Goal: Task Accomplishment & Management: Complete application form

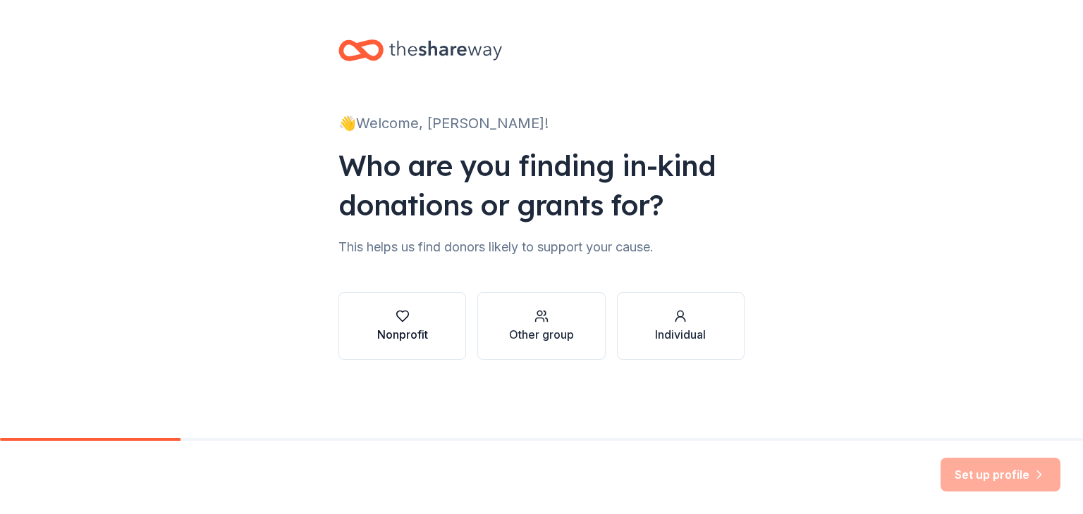
click at [390, 325] on div "Nonprofit" at bounding box center [402, 326] width 51 height 34
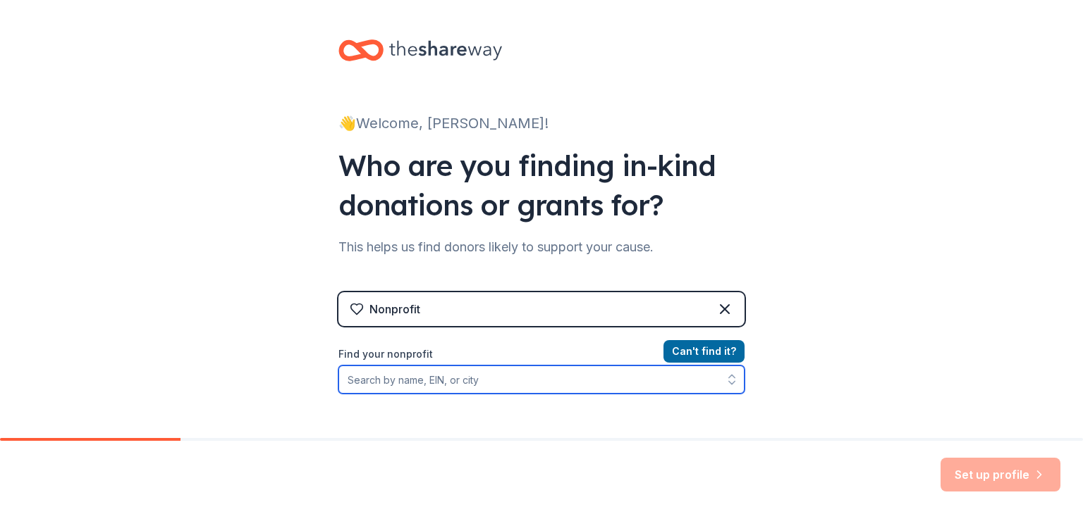
click at [403, 373] on input "Find your nonprofit" at bounding box center [541, 380] width 406 height 28
type input "133442216"
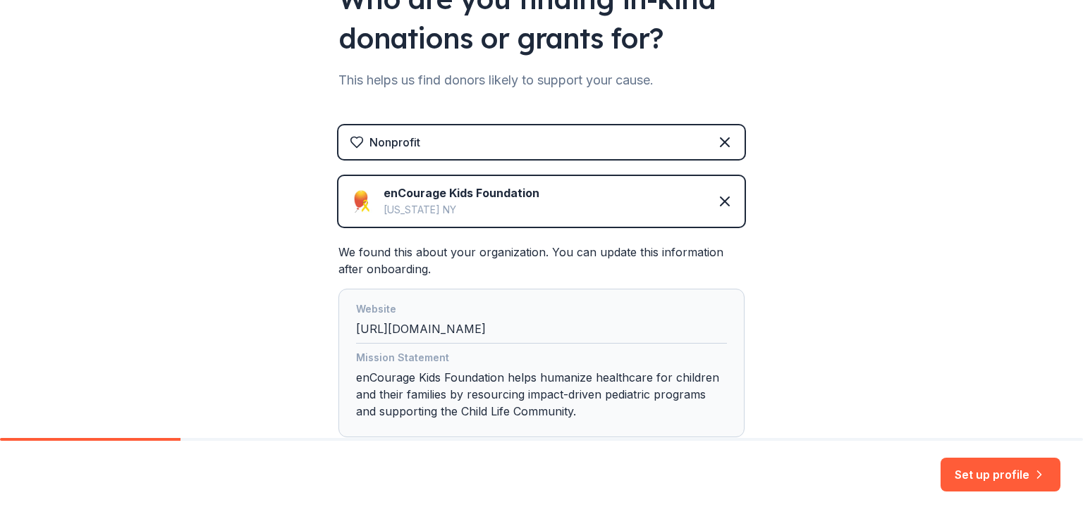
scroll to position [238, 0]
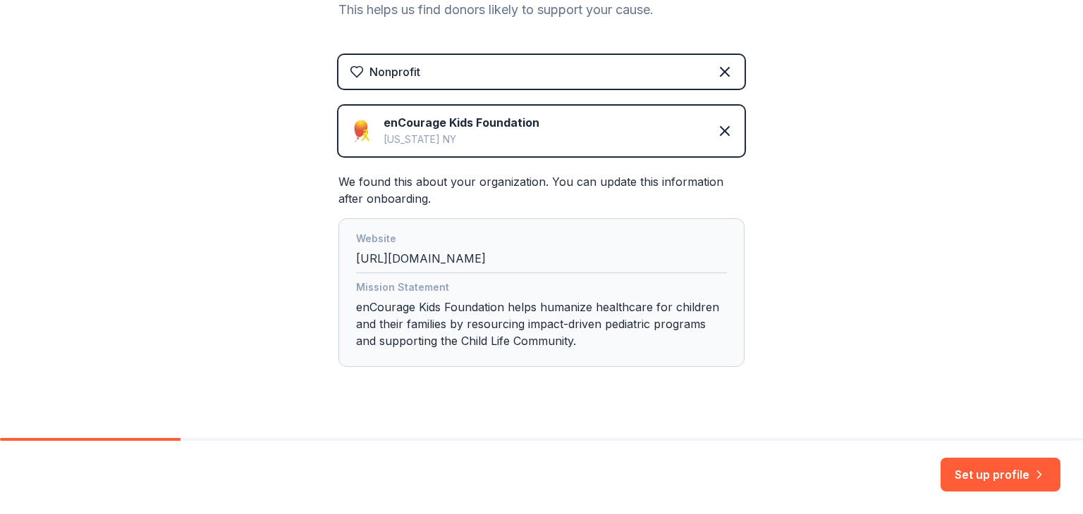
click at [478, 322] on div "Mission Statement enCourage Kids Foundation helps humanize healthcare for child…" at bounding box center [541, 317] width 371 height 76
click at [443, 314] on div "Mission Statement enCourage Kids Foundation helps humanize healthcare for child…" at bounding box center [541, 317] width 371 height 76
drag, startPoint x: 443, startPoint y: 321, endPoint x: 515, endPoint y: 322, distance: 72.6
click at [515, 322] on div "Mission Statement enCourage Kids Foundation helps humanize healthcare for child…" at bounding box center [541, 317] width 371 height 76
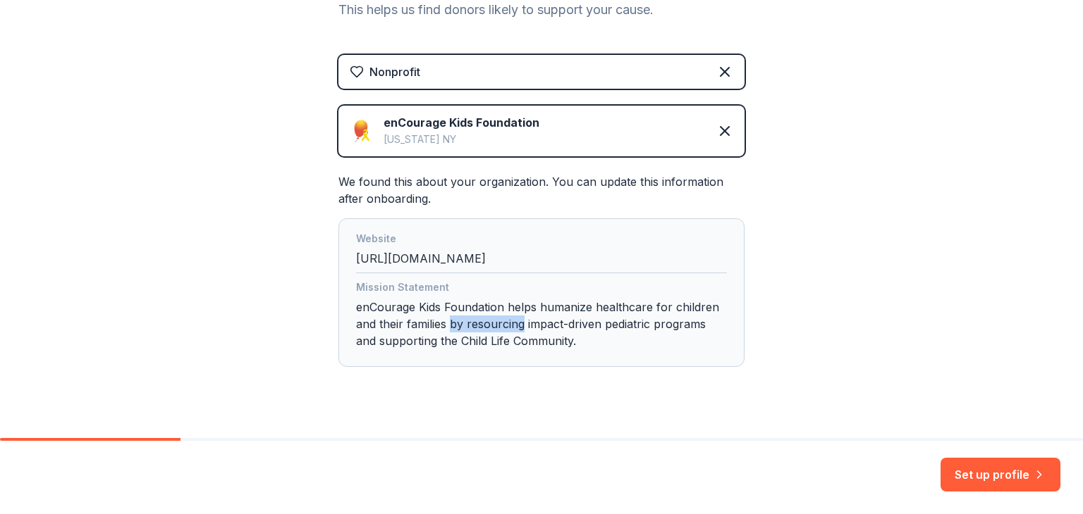
click at [505, 326] on div "Mission Statement enCourage Kids Foundation helps humanize healthcare for child…" at bounding box center [541, 317] width 371 height 76
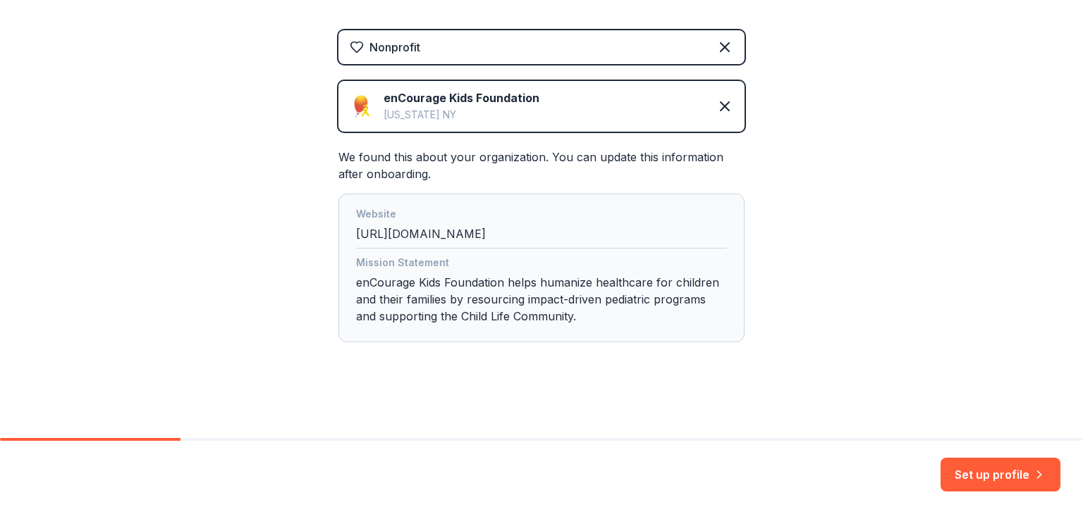
click at [451, 294] on div "Mission Statement enCourage Kids Foundation helps humanize healthcare for child…" at bounding box center [541, 292] width 371 height 76
click at [992, 467] on button "Set up profile" at bounding box center [1000, 475] width 120 height 34
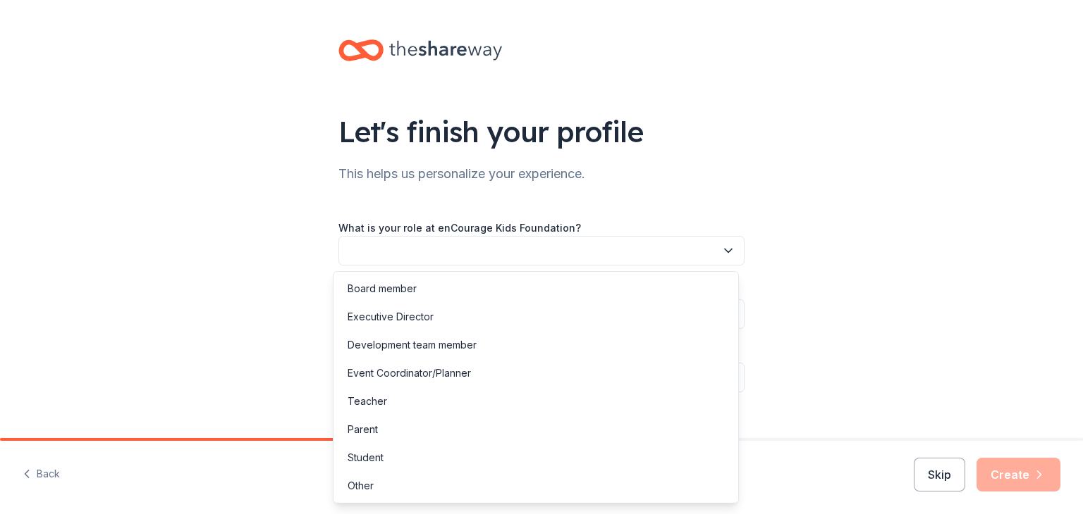
click at [507, 254] on button "button" at bounding box center [541, 251] width 406 height 30
click at [450, 347] on div "Development team member" at bounding box center [411, 345] width 129 height 17
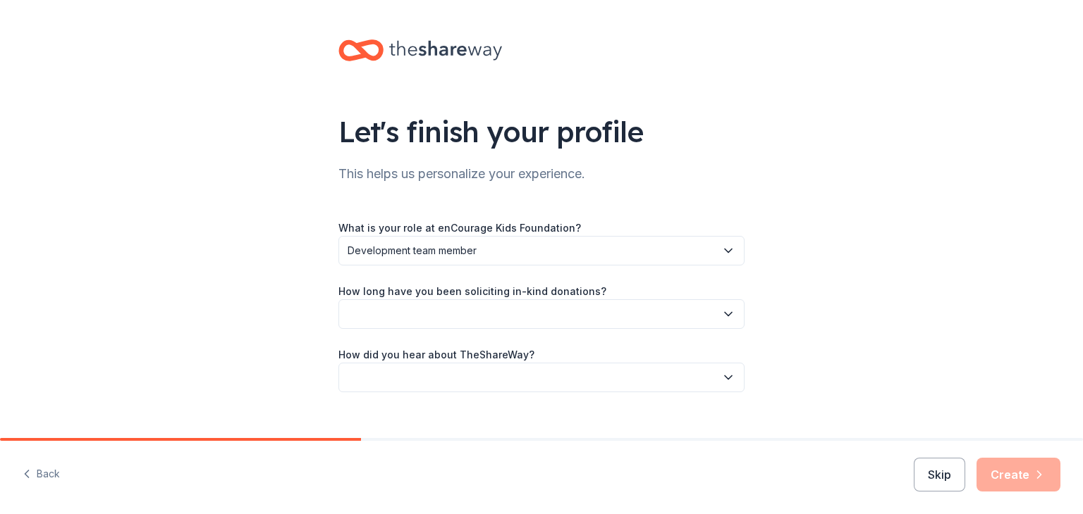
click at [426, 321] on button "button" at bounding box center [541, 315] width 406 height 30
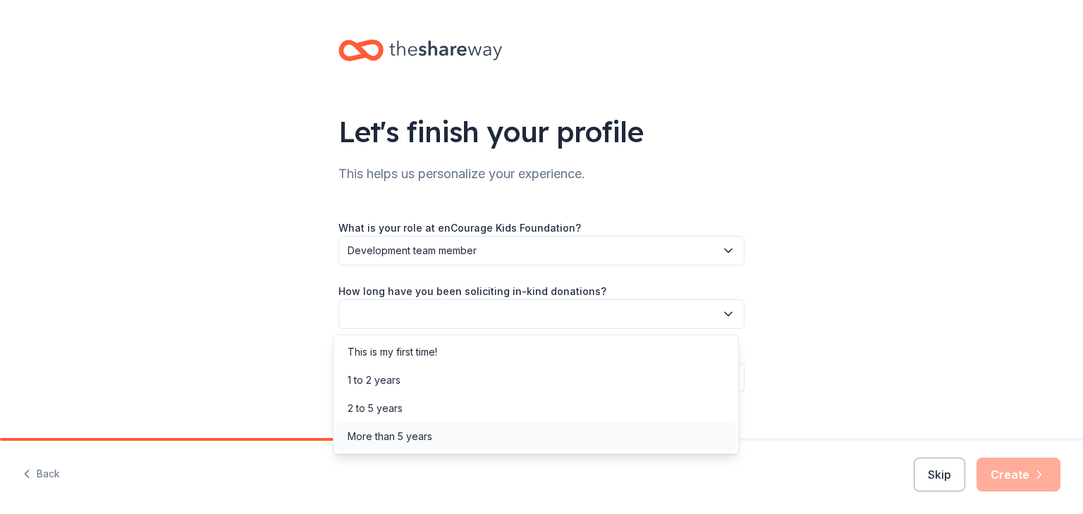
click at [399, 438] on div "More than 5 years" at bounding box center [389, 436] width 85 height 17
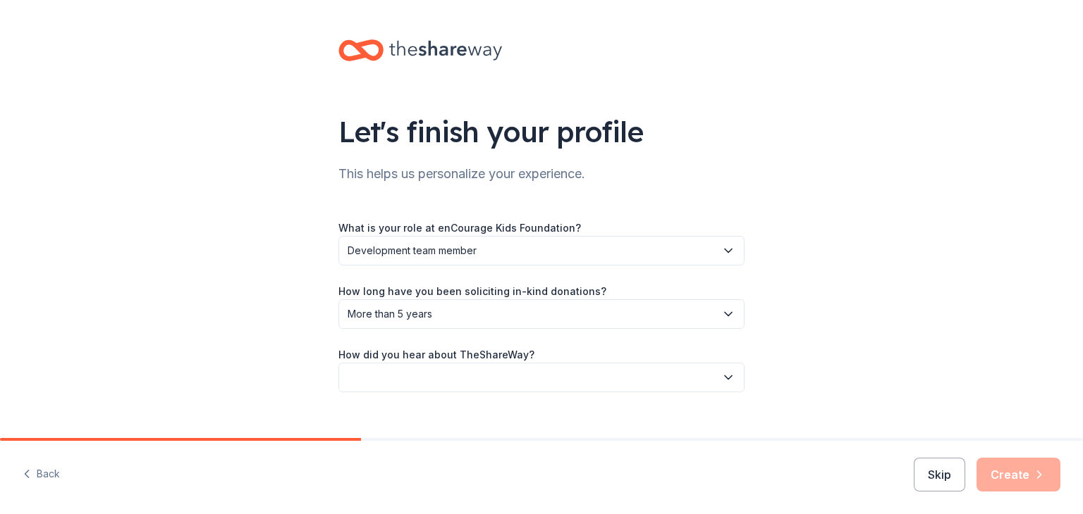
click at [395, 374] on button "button" at bounding box center [541, 378] width 406 height 30
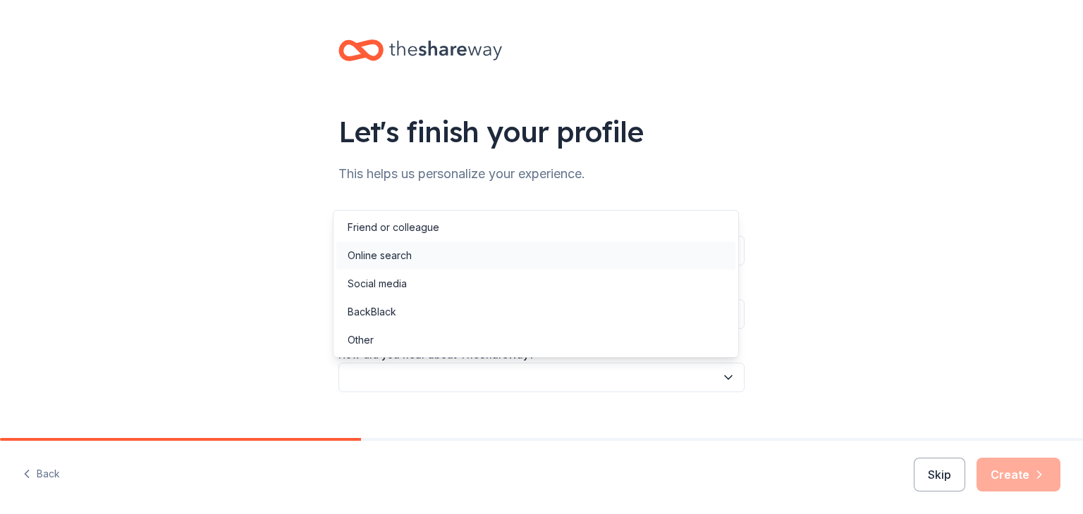
click at [414, 258] on div "Online search" at bounding box center [535, 256] width 399 height 28
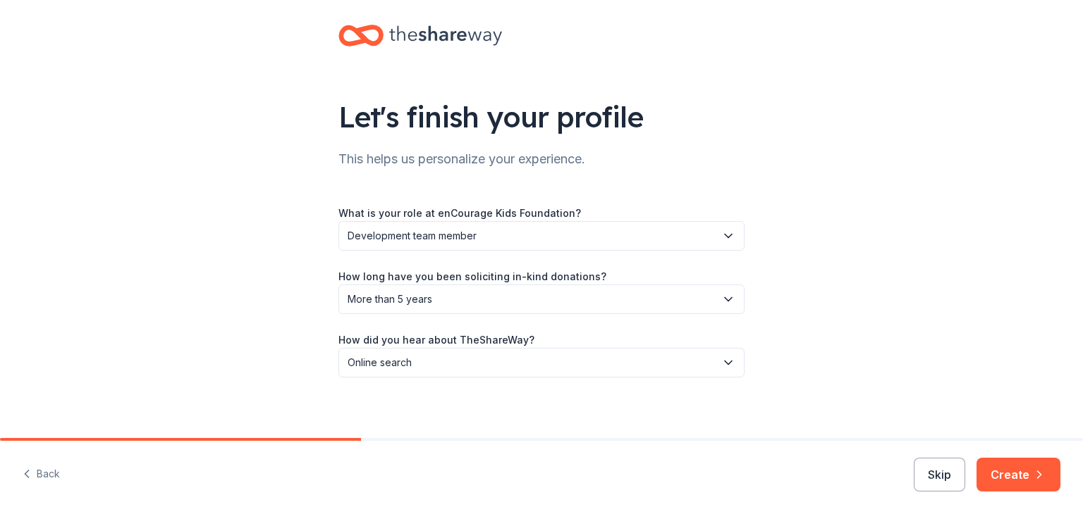
scroll to position [22, 0]
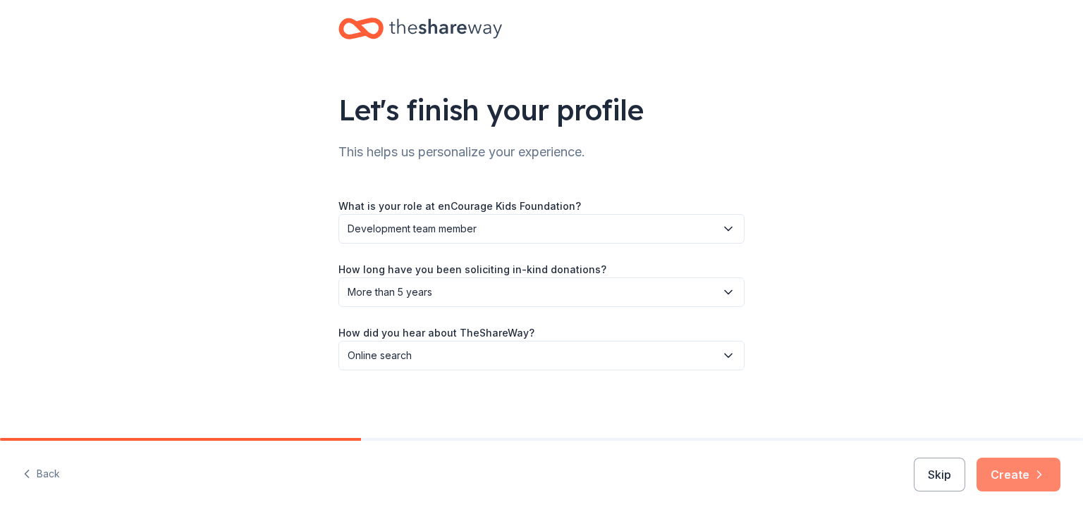
click at [1009, 480] on button "Create" at bounding box center [1018, 475] width 84 height 34
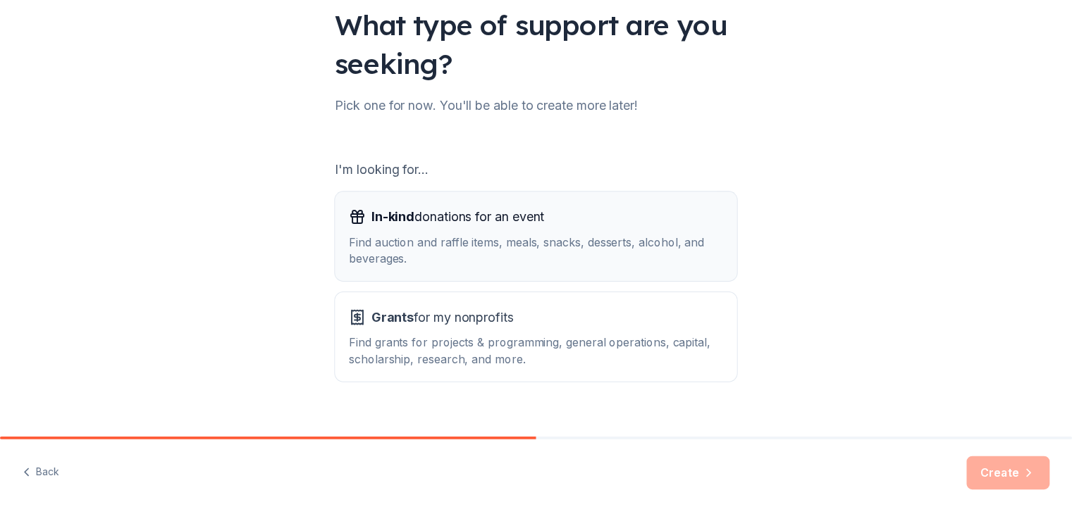
scroll to position [130, 0]
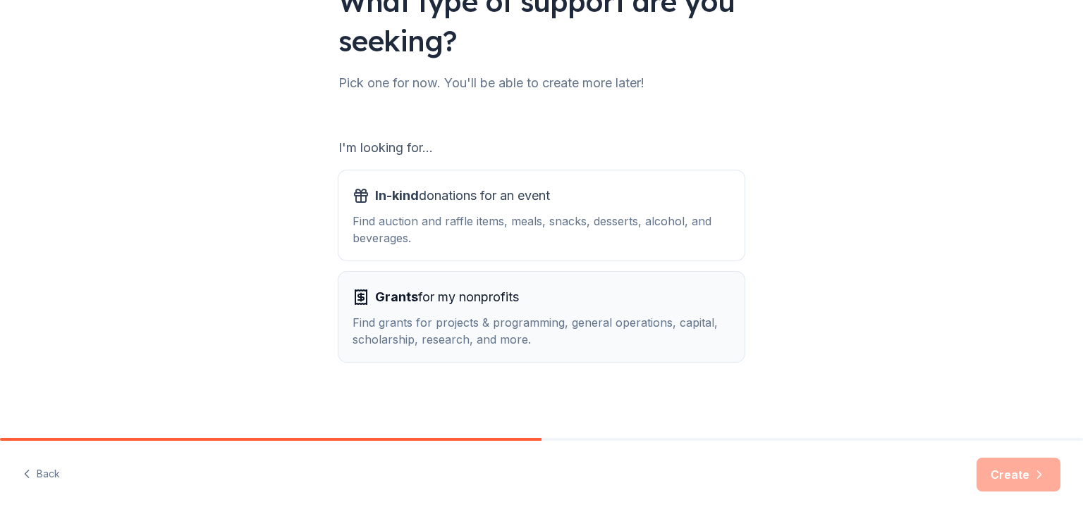
click at [559, 328] on div "Find grants for projects & programming, general operations, capital, scholarshi…" at bounding box center [541, 331] width 378 height 34
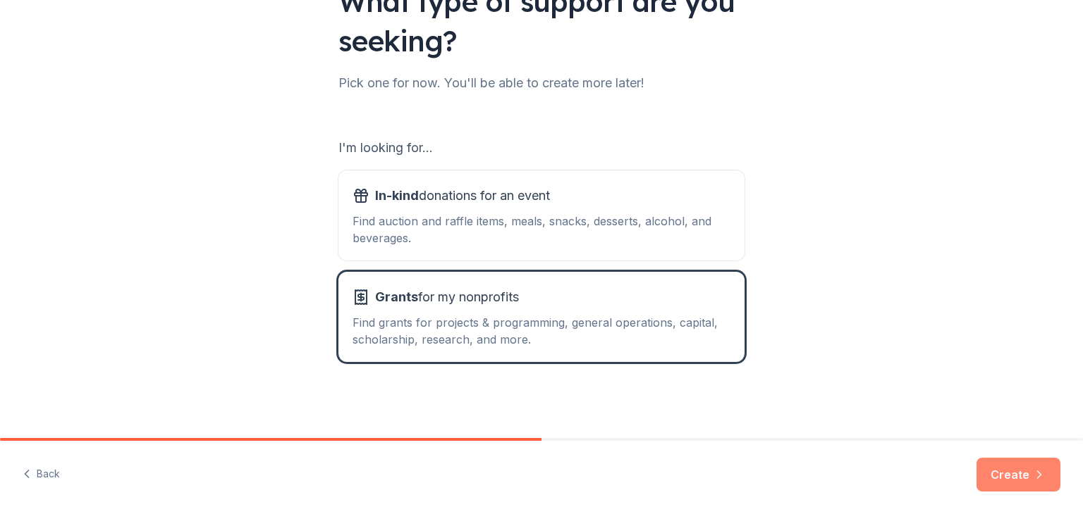
click at [1012, 485] on button "Create" at bounding box center [1018, 475] width 84 height 34
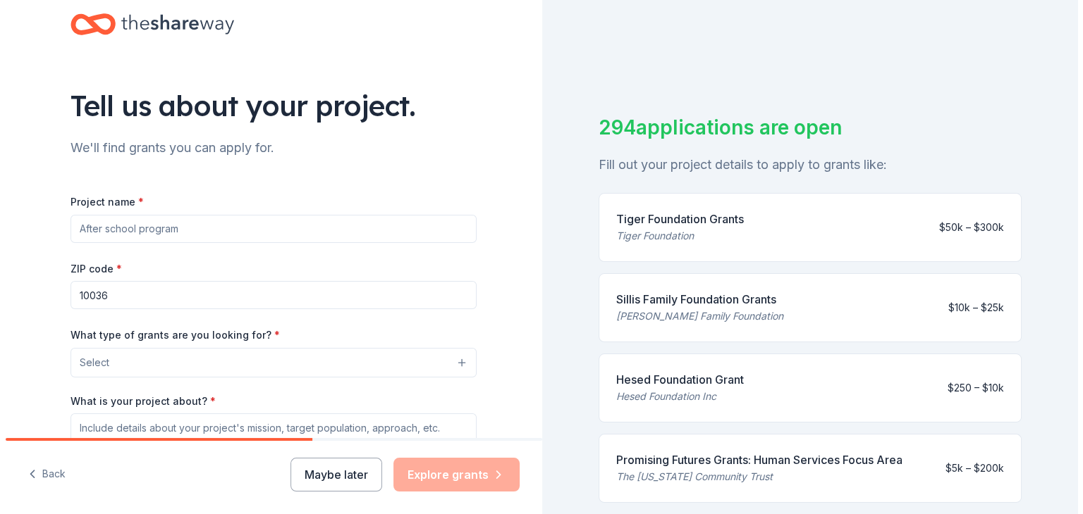
scroll to position [70, 0]
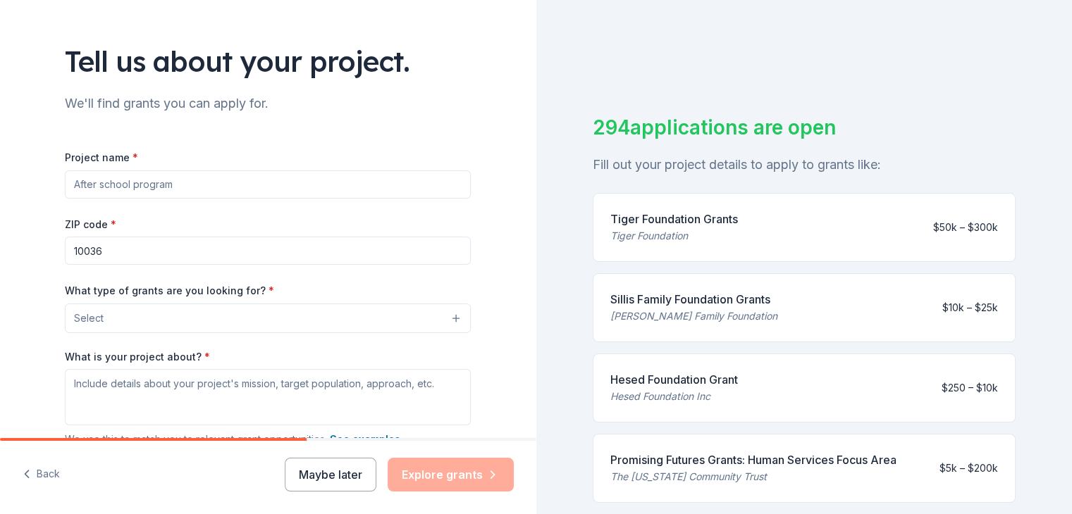
click at [207, 320] on button "Select" at bounding box center [268, 319] width 406 height 30
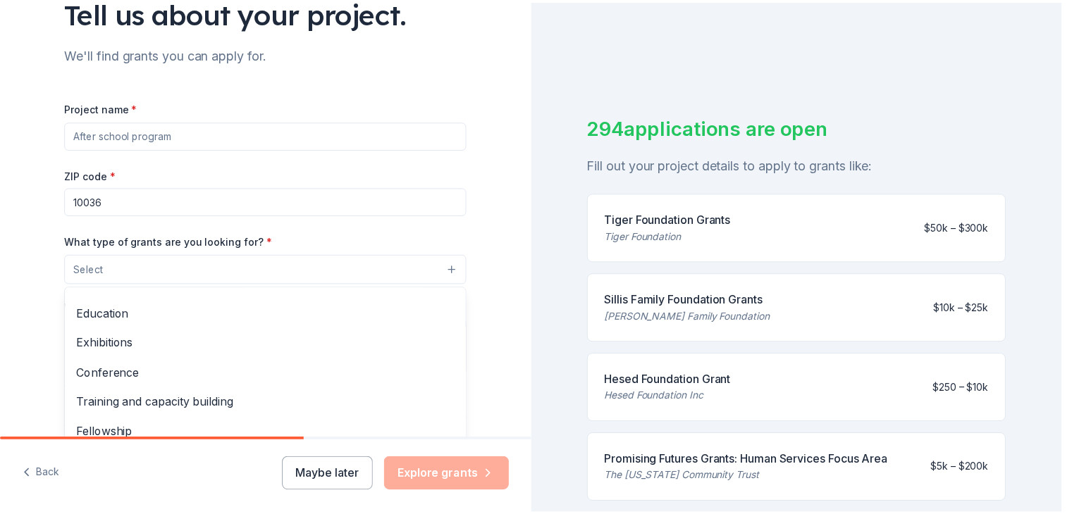
scroll to position [211, 0]
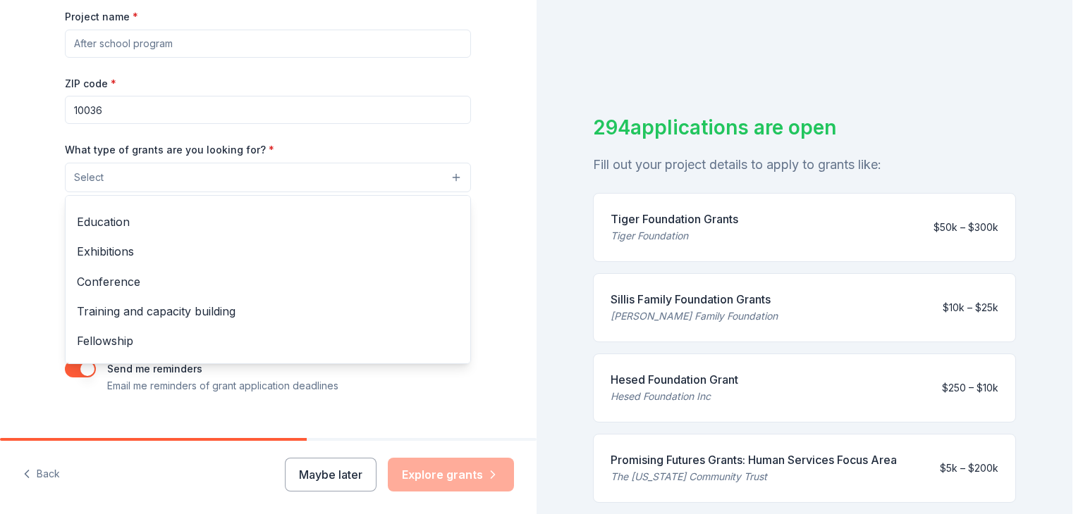
click at [8, 247] on div "Tell us about your project. We'll find grants you can apply for. Project name *…" at bounding box center [268, 126] width 536 height 674
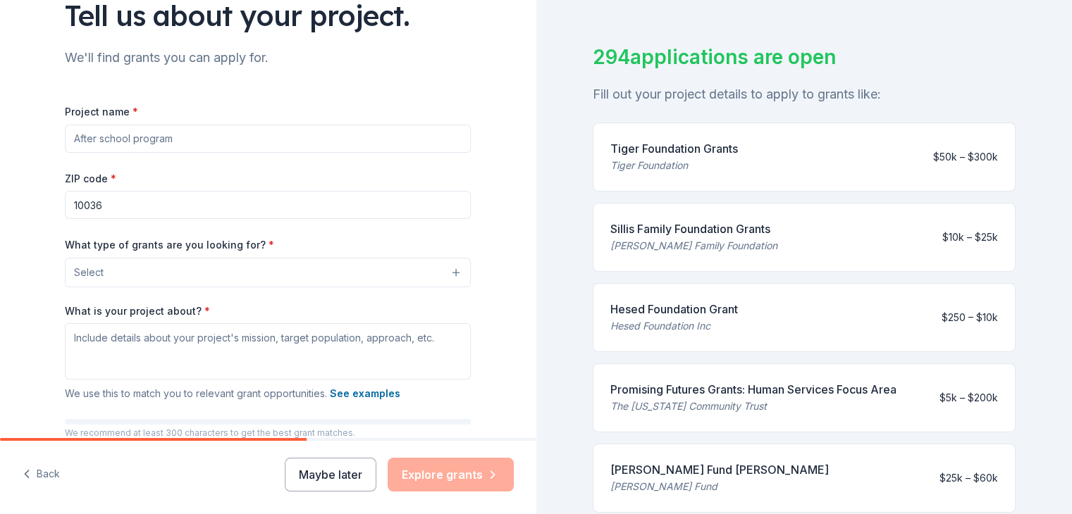
scroll to position [141, 0]
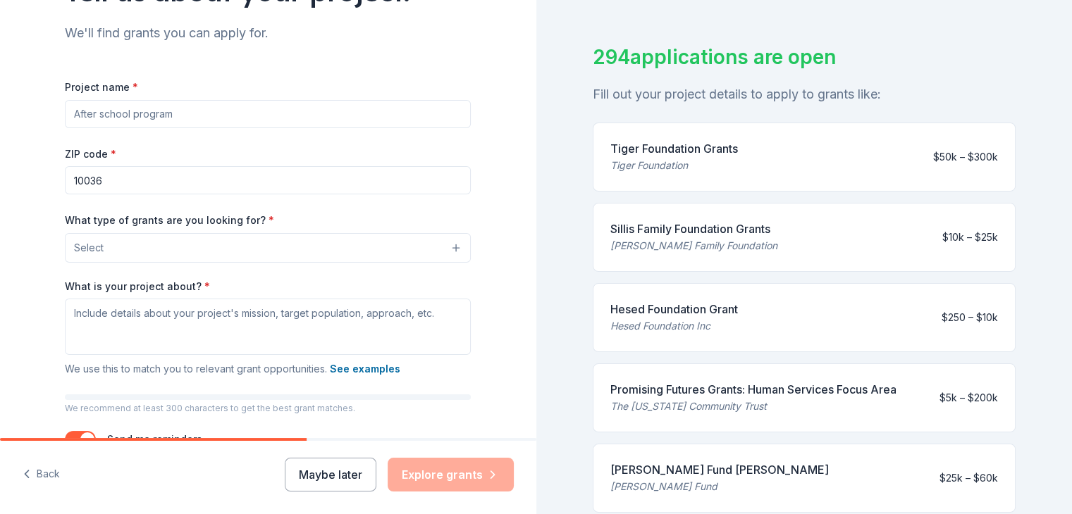
drag, startPoint x: 323, startPoint y: 474, endPoint x: 402, endPoint y: 276, distance: 214.1
click at [338, 277] on div "Tell us about your project. We'll find grants you can apply for. Project name *…" at bounding box center [268, 257] width 536 height 514
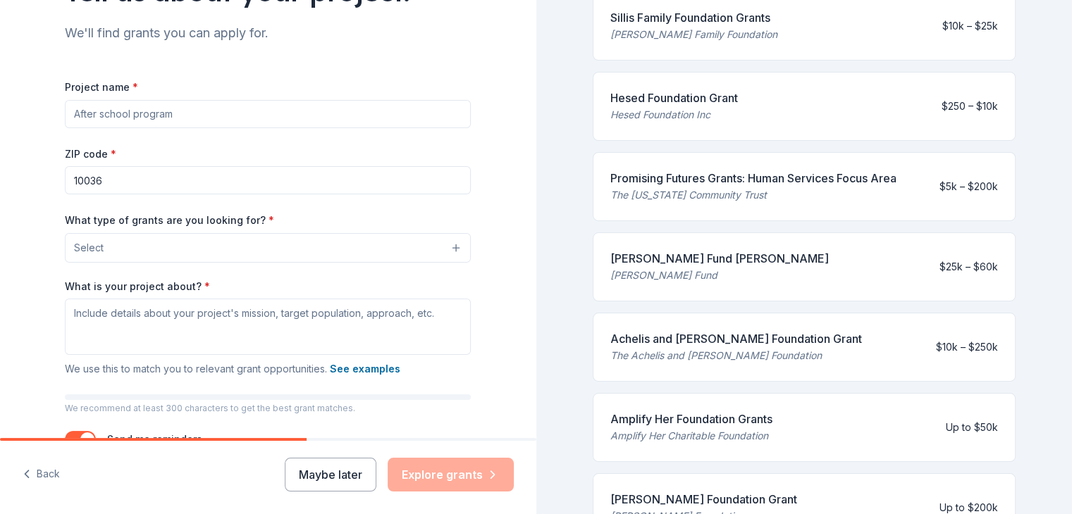
scroll to position [423, 0]
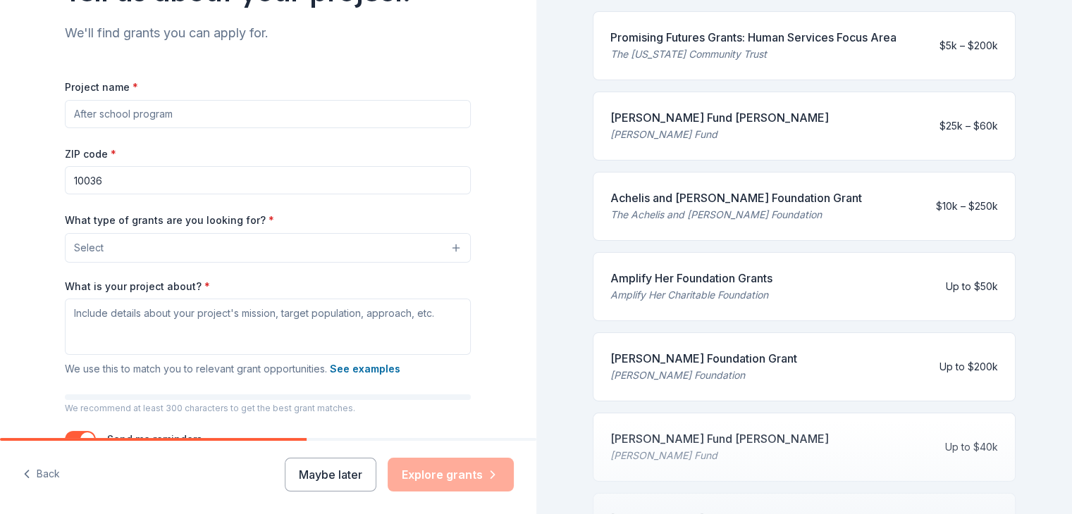
click at [705, 364] on div "[PERSON_NAME] Foundation Grant" at bounding box center [703, 358] width 187 height 17
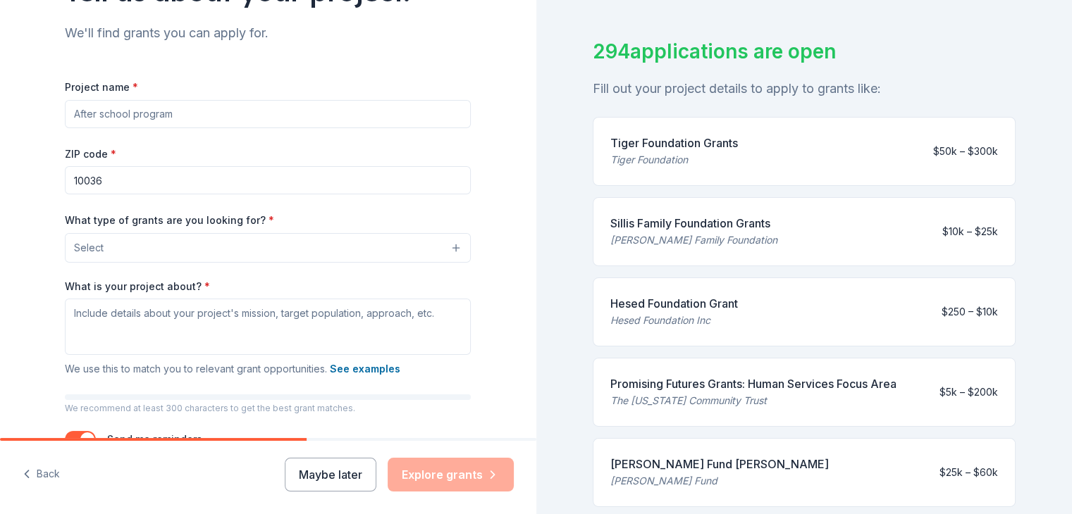
scroll to position [45, 0]
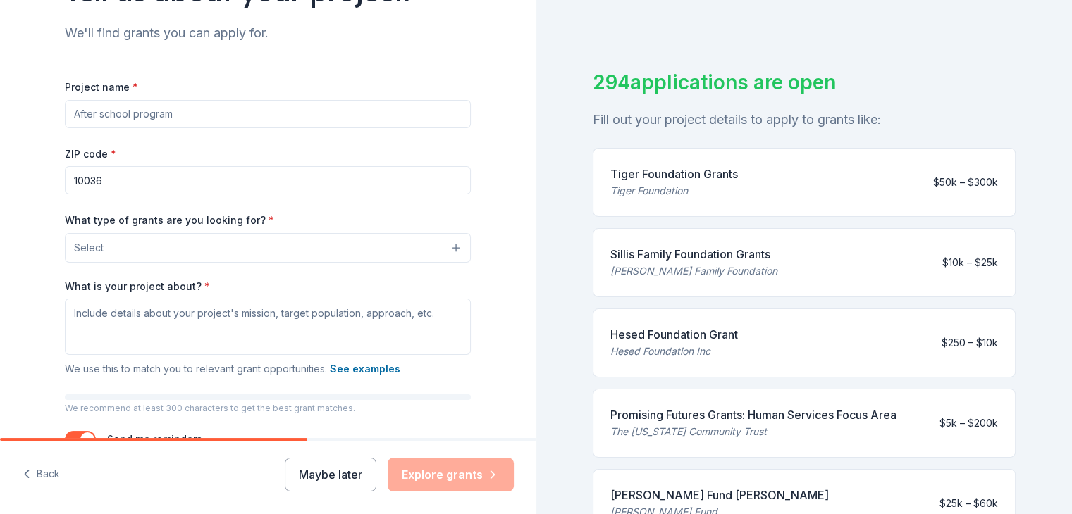
drag, startPoint x: 732, startPoint y: 252, endPoint x: 684, endPoint y: 260, distance: 49.4
click at [684, 260] on div "Sillis Family Foundation Grants" at bounding box center [693, 254] width 167 height 17
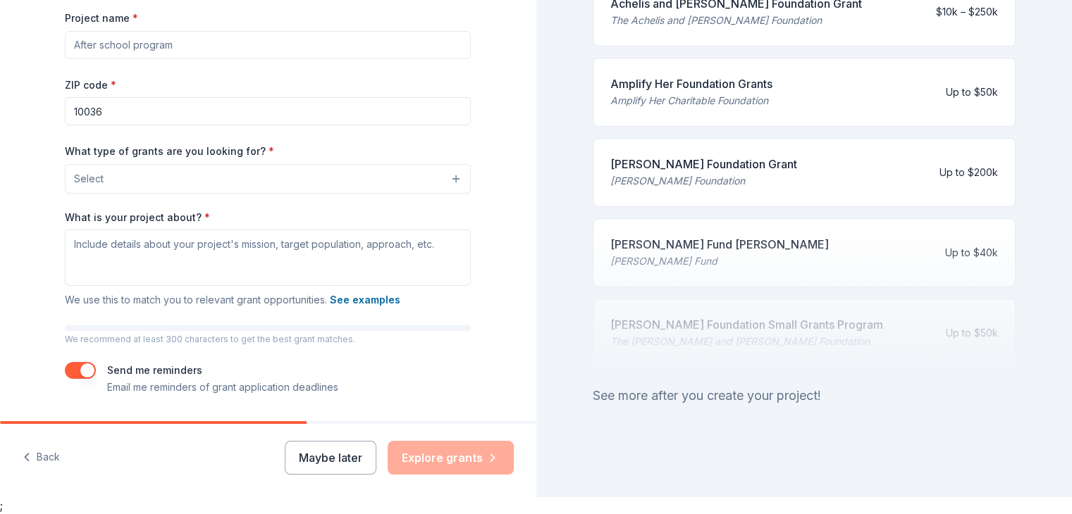
scroll to position [236, 0]
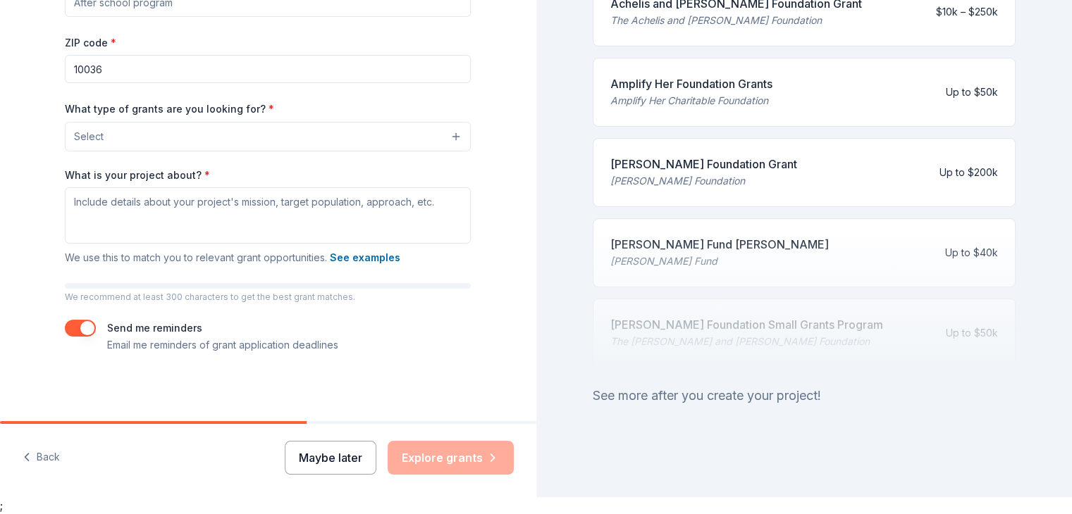
click at [309, 464] on button "Maybe later" at bounding box center [331, 458] width 92 height 34
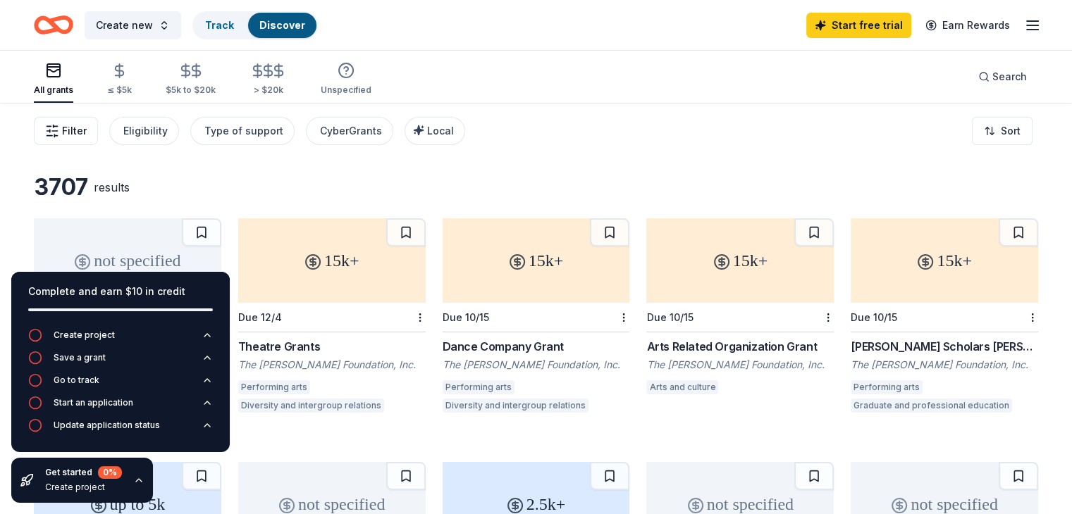
click at [87, 130] on span "Filter" at bounding box center [74, 131] width 25 height 17
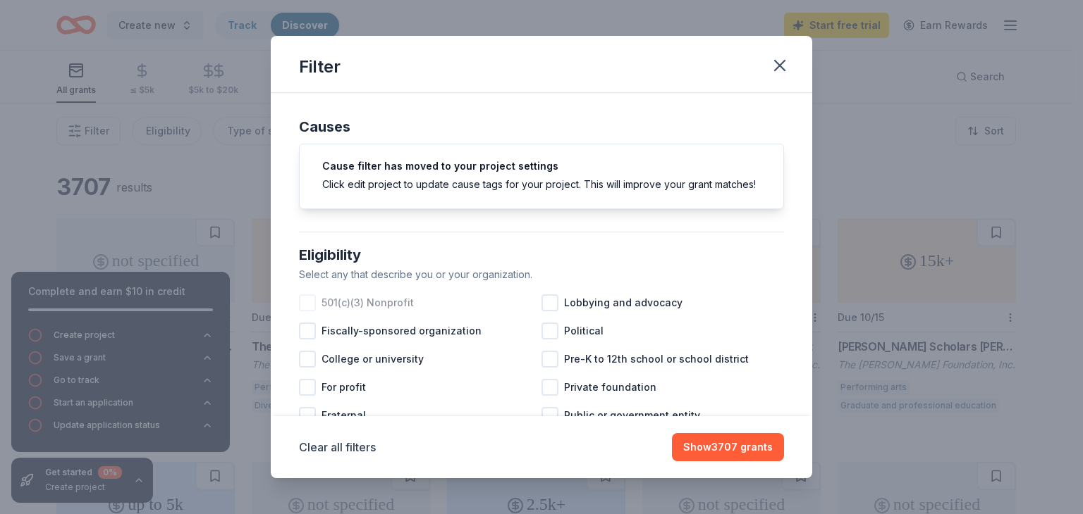
click at [312, 312] on div at bounding box center [307, 303] width 17 height 17
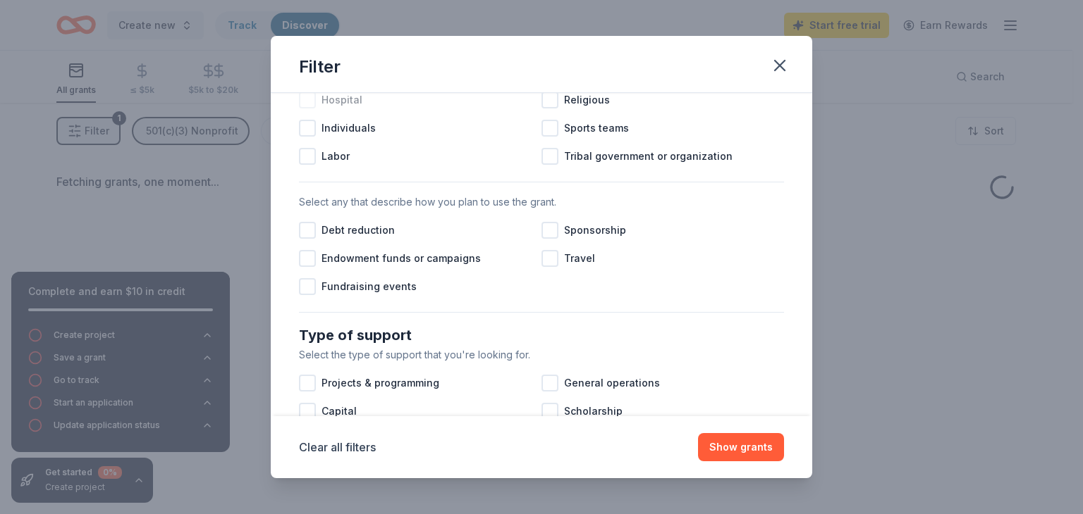
scroll to position [352, 0]
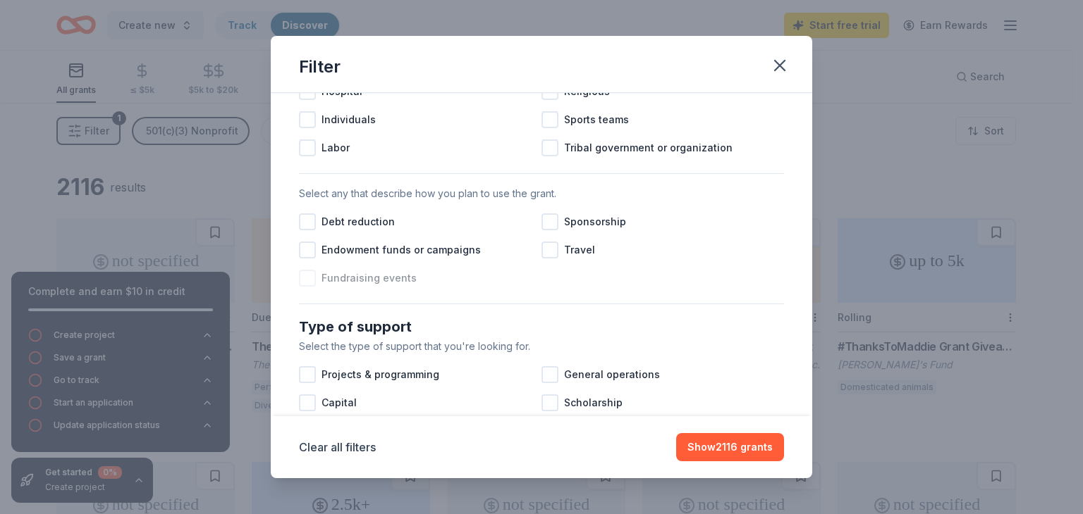
click at [307, 287] on div at bounding box center [307, 278] width 17 height 17
click at [564, 230] on span "Sponsorship" at bounding box center [595, 222] width 62 height 17
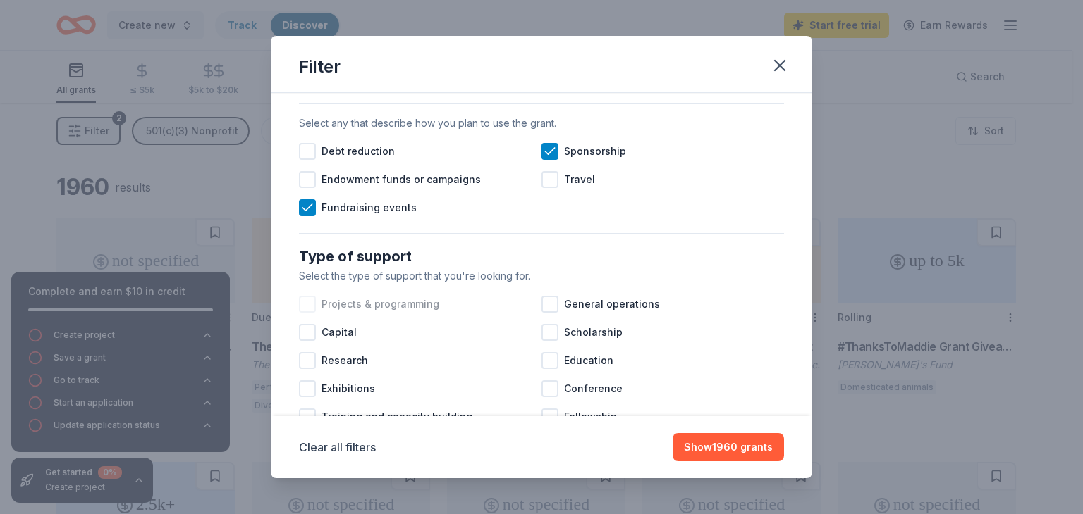
click at [308, 313] on div at bounding box center [307, 304] width 17 height 17
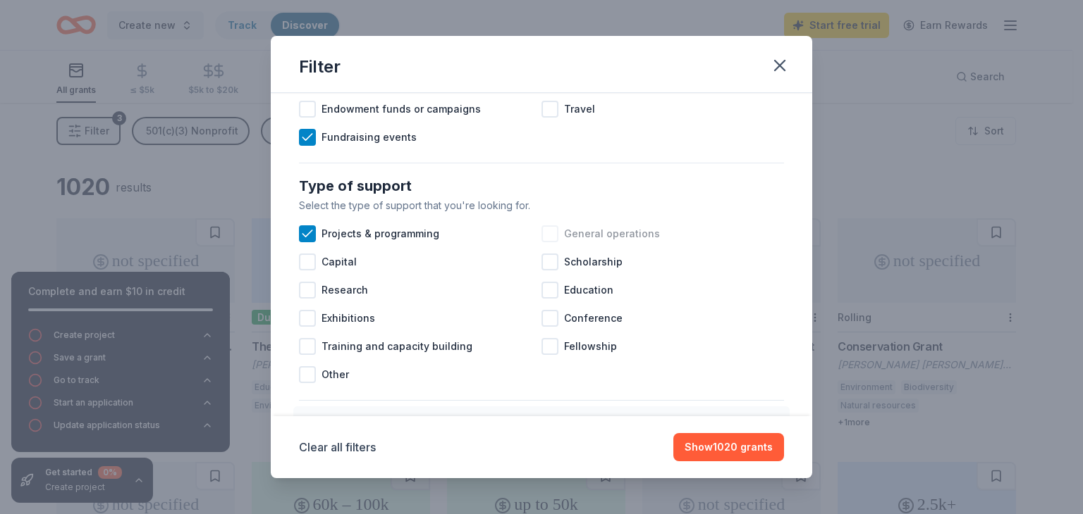
click at [544, 242] on div at bounding box center [549, 234] width 17 height 17
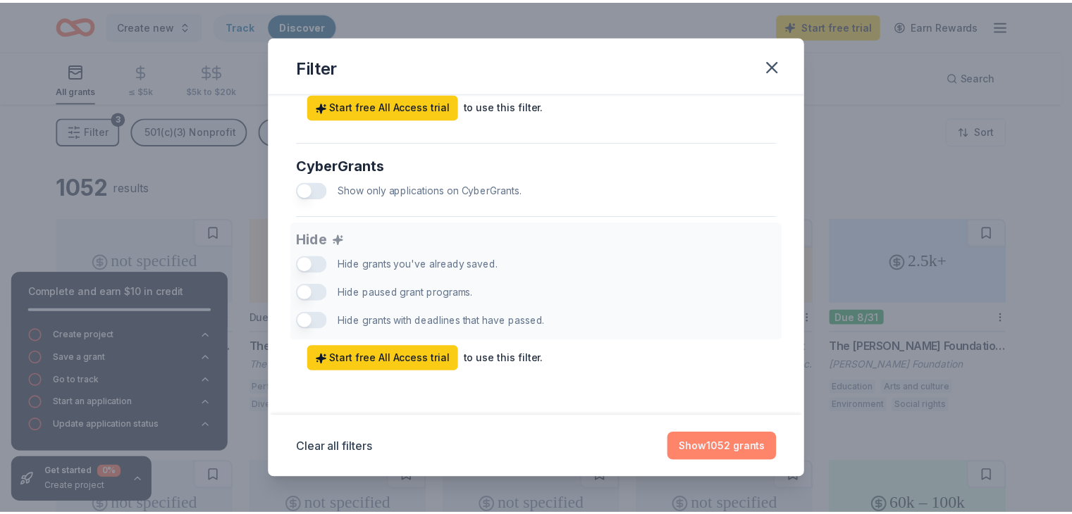
scroll to position [887, 0]
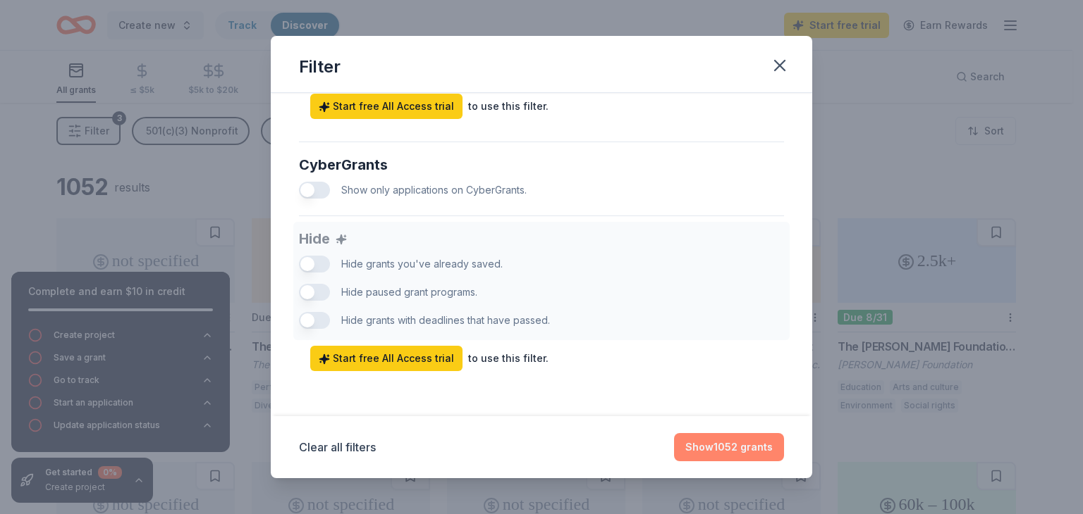
click at [729, 450] on button "Show 1052 grants" at bounding box center [729, 447] width 110 height 28
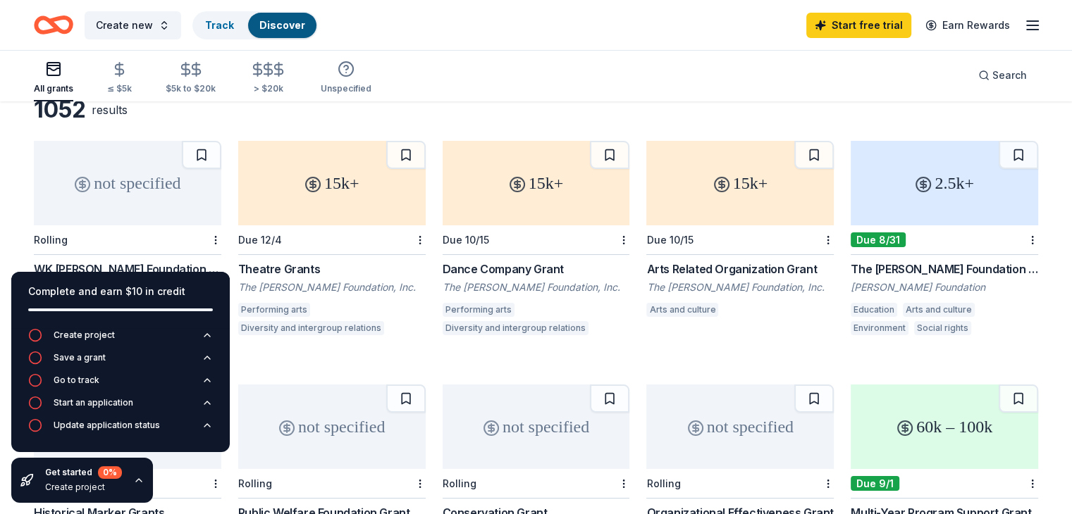
scroll to position [0, 0]
